Goal: Transaction & Acquisition: Purchase product/service

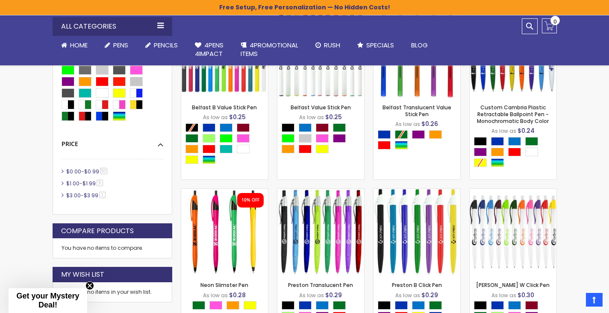
scroll to position [297, 0]
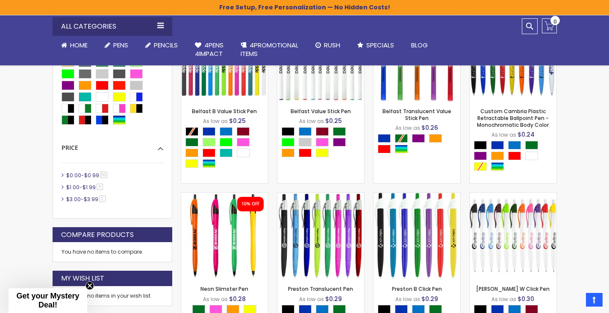
click at [67, 175] on span "$0.00" at bounding box center [73, 175] width 15 height 7
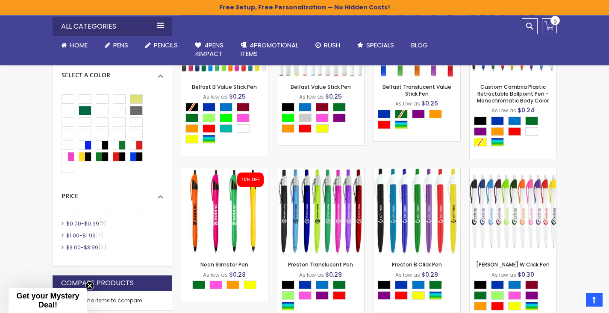
scroll to position [310, 0]
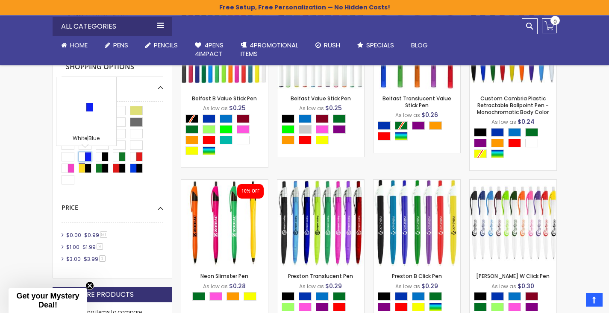
click at [84, 159] on div "White|Blue" at bounding box center [85, 156] width 13 height 9
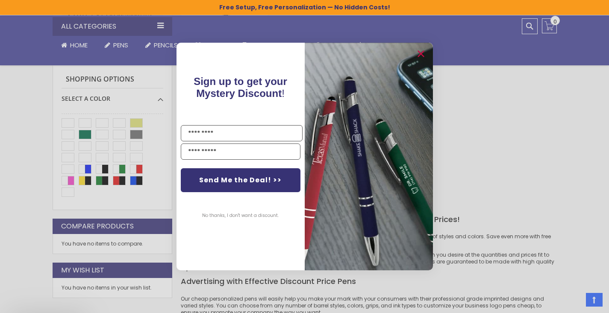
scroll to position [294, 0]
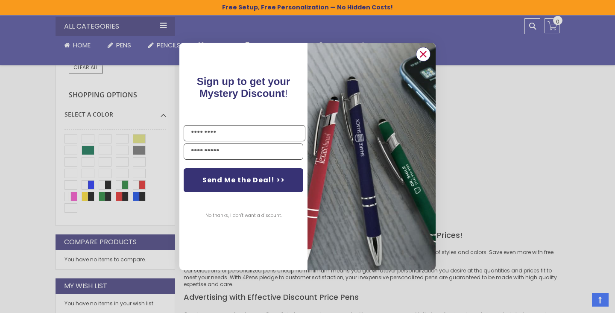
click at [425, 56] on circle "Close dialog" at bounding box center [423, 54] width 13 height 13
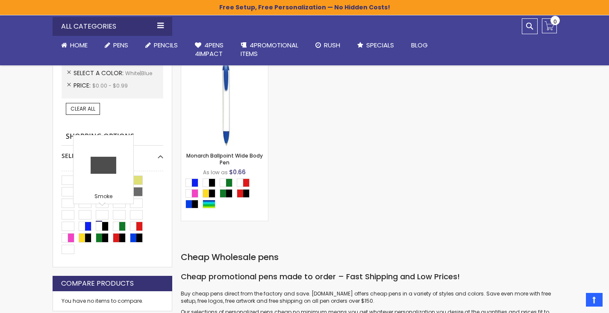
scroll to position [260, 0]
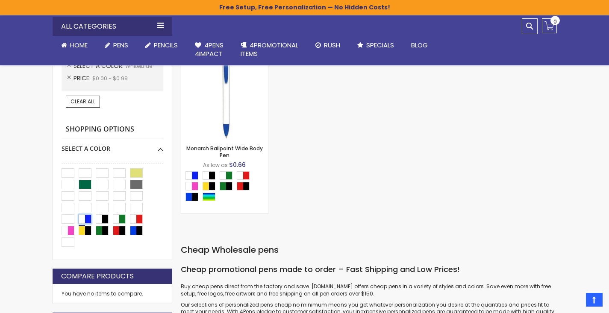
click at [90, 216] on div "White|Blue" at bounding box center [85, 219] width 13 height 9
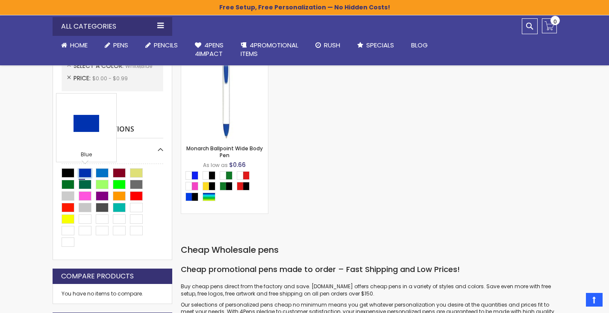
click at [87, 175] on div "Blue" at bounding box center [85, 172] width 13 height 9
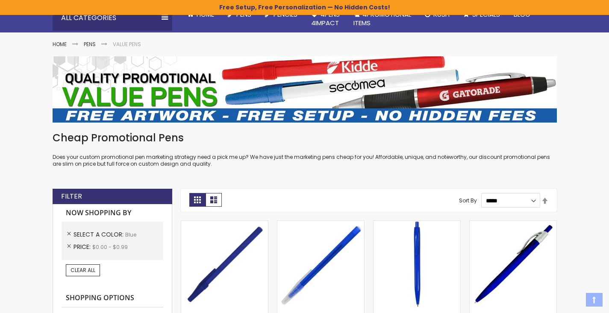
scroll to position [97, 0]
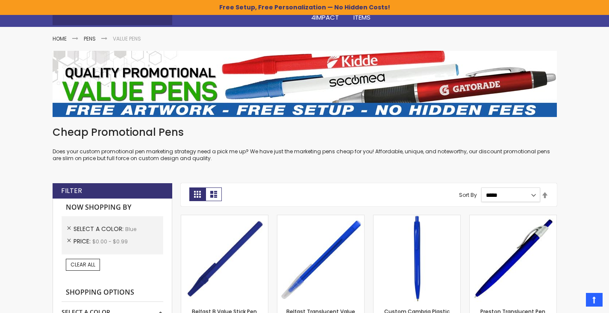
click at [530, 195] on select "**********" at bounding box center [510, 195] width 59 height 15
click at [545, 196] on link "Set Descending Direction" at bounding box center [544, 195] width 7 height 9
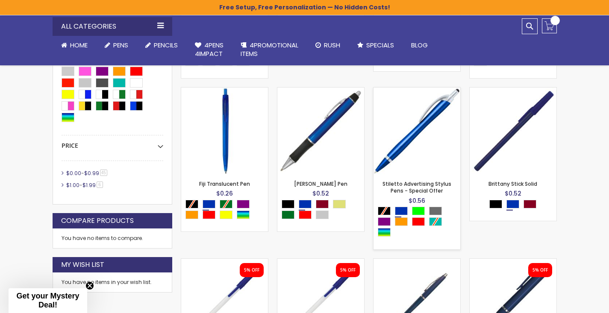
scroll to position [386, 0]
